Goal: Find specific page/section: Find specific page/section

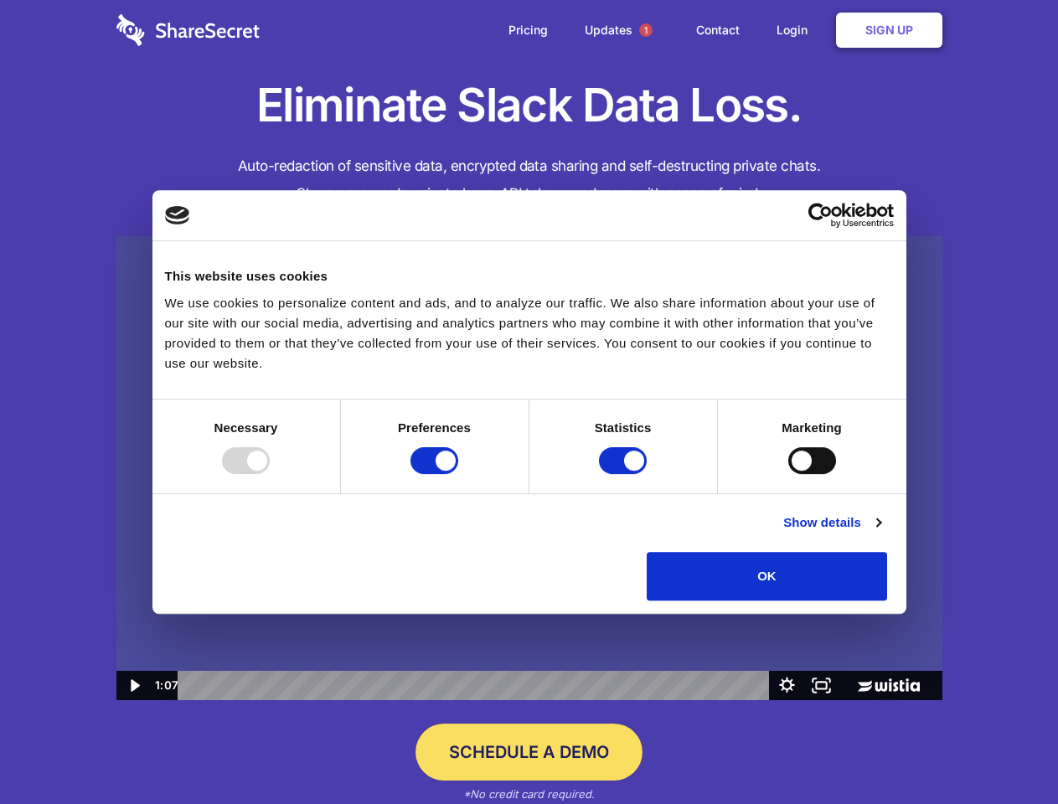
click at [529, 402] on img at bounding box center [529, 468] width 826 height 465
click at [270, 474] on div at bounding box center [246, 460] width 48 height 27
click at [458, 474] on input "Preferences" at bounding box center [435, 460] width 48 height 27
checkbox input "false"
click at [625, 474] on input "Statistics" at bounding box center [623, 460] width 48 height 27
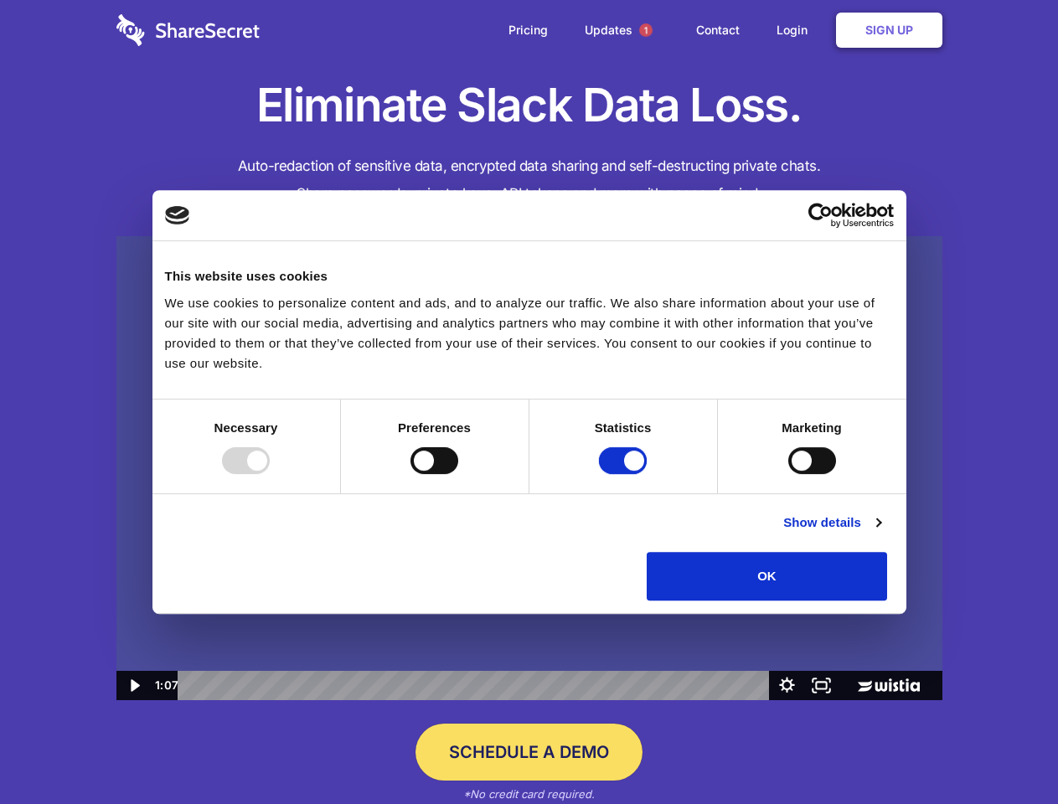
checkbox input "false"
click at [789, 474] on input "Marketing" at bounding box center [813, 460] width 48 height 27
checkbox input "true"
click at [881, 533] on link "Show details" at bounding box center [832, 523] width 97 height 20
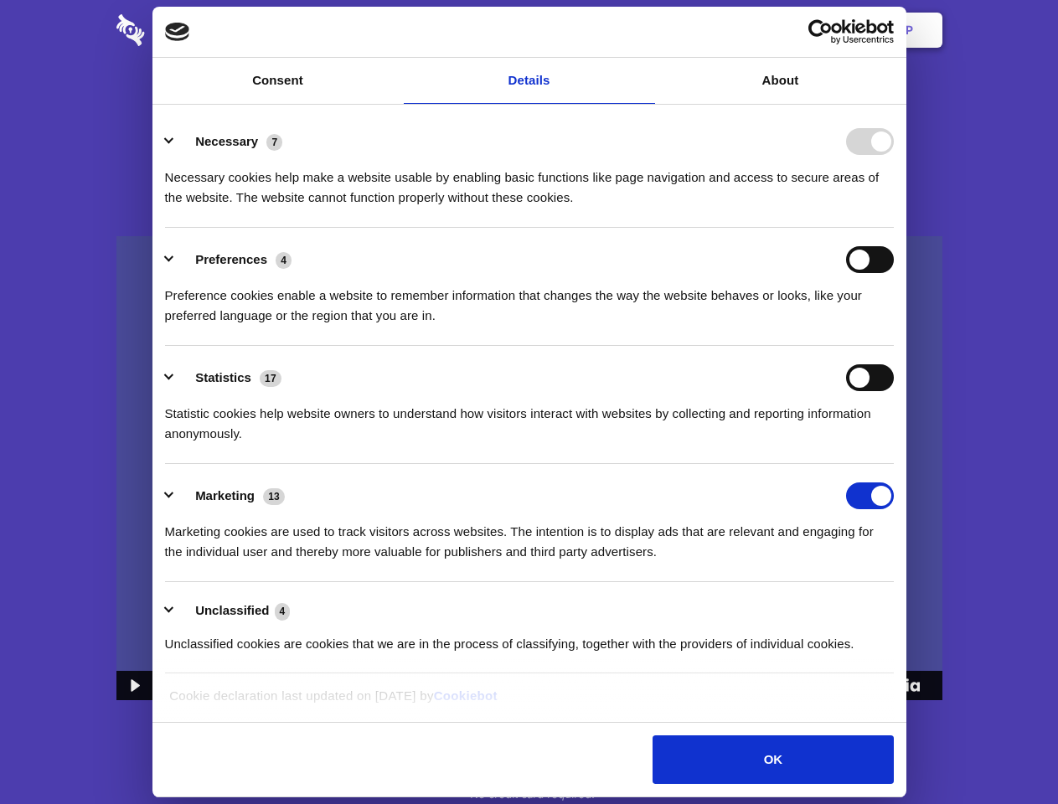
click at [894, 228] on li "Necessary 7 Necessary cookies help make a website usable by enabling basic func…" at bounding box center [529, 169] width 729 height 118
click at [645, 30] on span "1" at bounding box center [645, 29] width 13 height 13
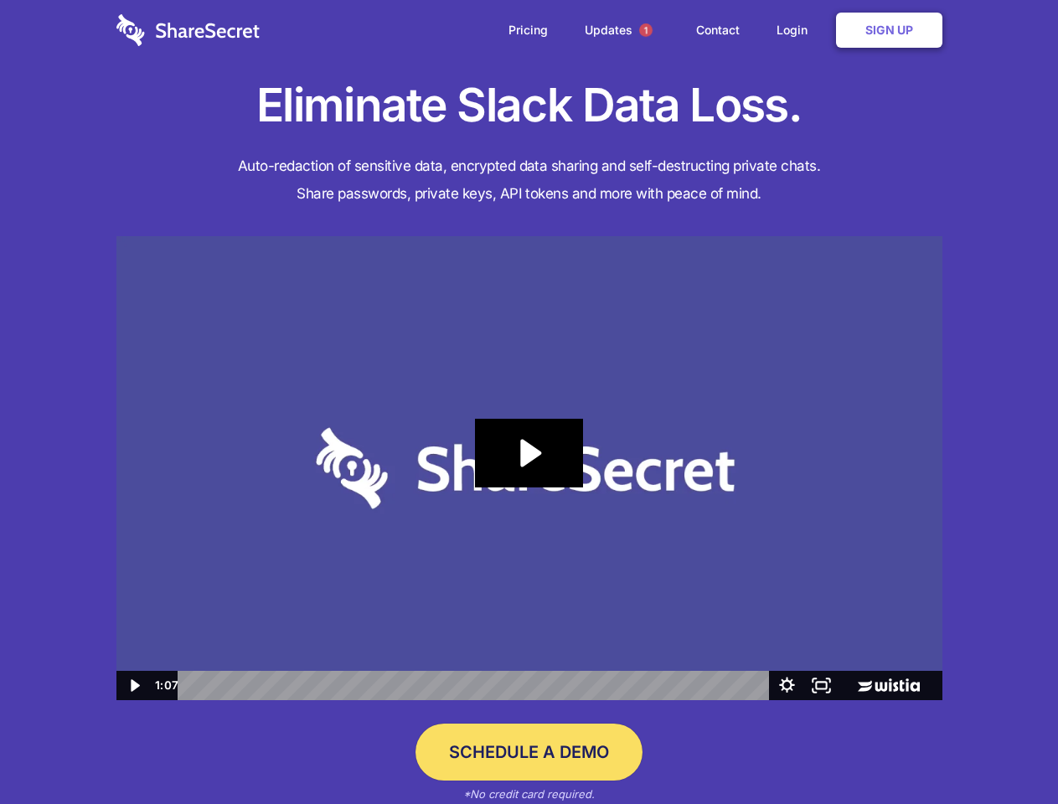
click at [530, 468] on icon "Play Video: Sharesecret Slack Extension" at bounding box center [528, 453] width 107 height 69
